Goal: Task Accomplishment & Management: Complete application form

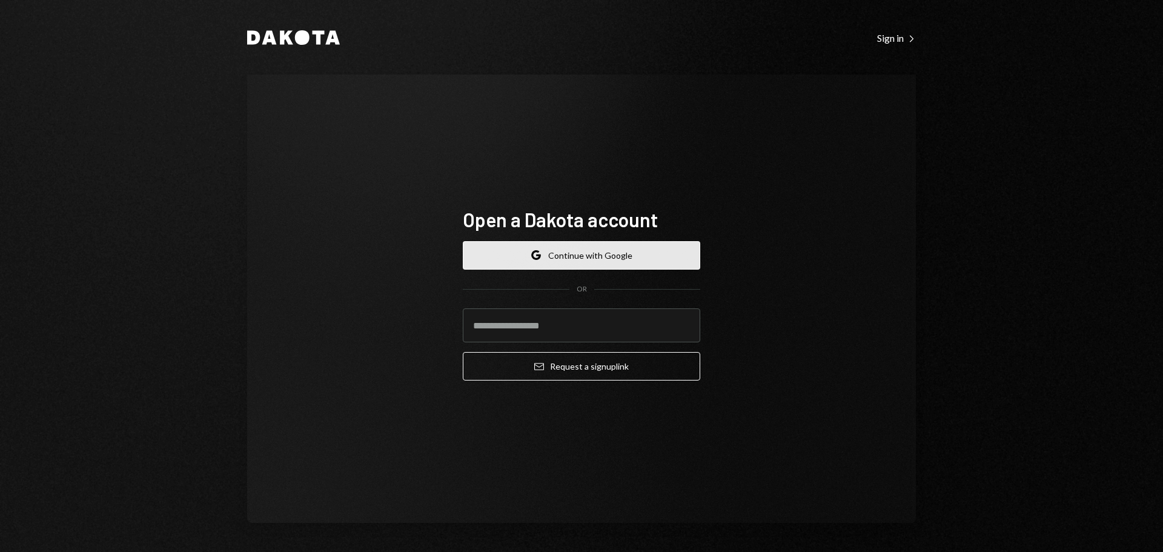
click at [608, 268] on button "Google Continue with Google" at bounding box center [582, 255] width 238 height 28
